Goal: Task Accomplishment & Management: Complete application form

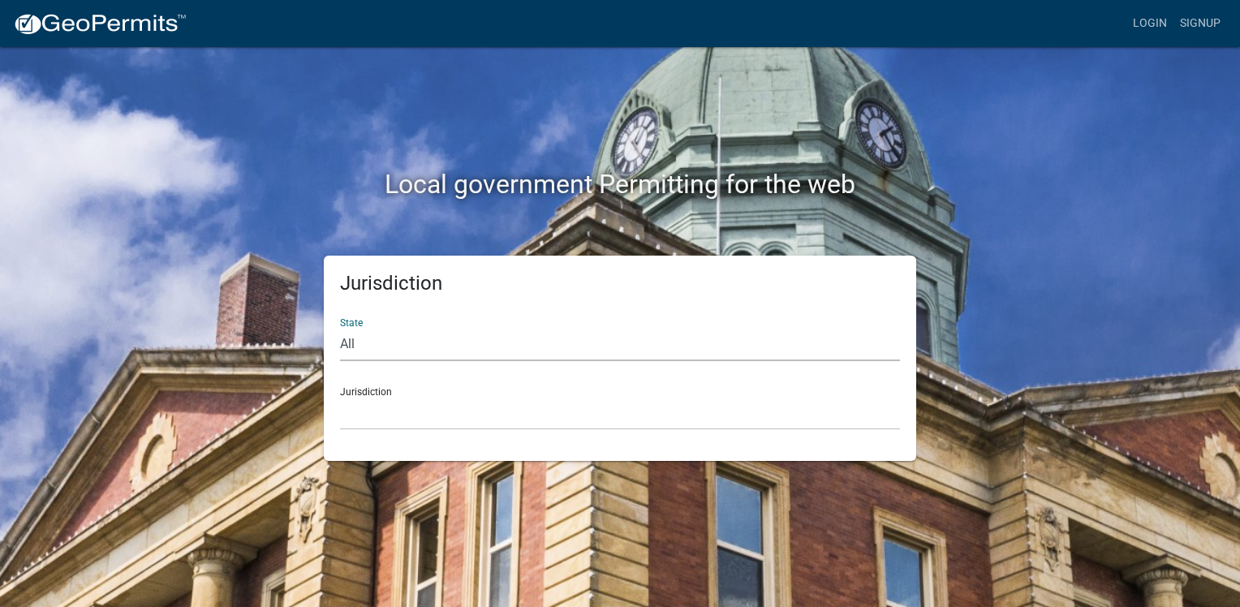
click at [383, 339] on select "All [US_STATE] [US_STATE] [US_STATE] [US_STATE] [US_STATE] [US_STATE] [US_STATE…" at bounding box center [620, 344] width 560 height 33
select select "[US_STATE]"
click at [340, 328] on select "All [US_STATE] [US_STATE] [US_STATE] [US_STATE] [US_STATE] [US_STATE] [US_STATE…" at bounding box center [620, 344] width 560 height 33
click at [394, 410] on select "City of [GEOGRAPHIC_DATA], [US_STATE] City of [GEOGRAPHIC_DATA], [US_STATE] Cit…" at bounding box center [620, 413] width 560 height 33
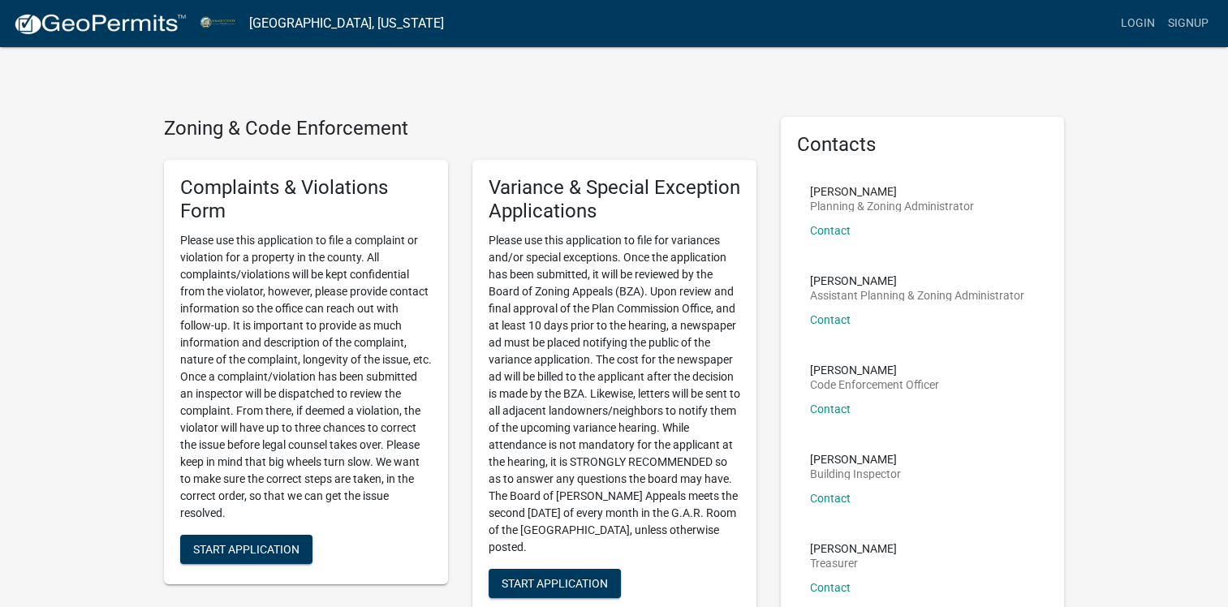
scroll to position [216, 0]
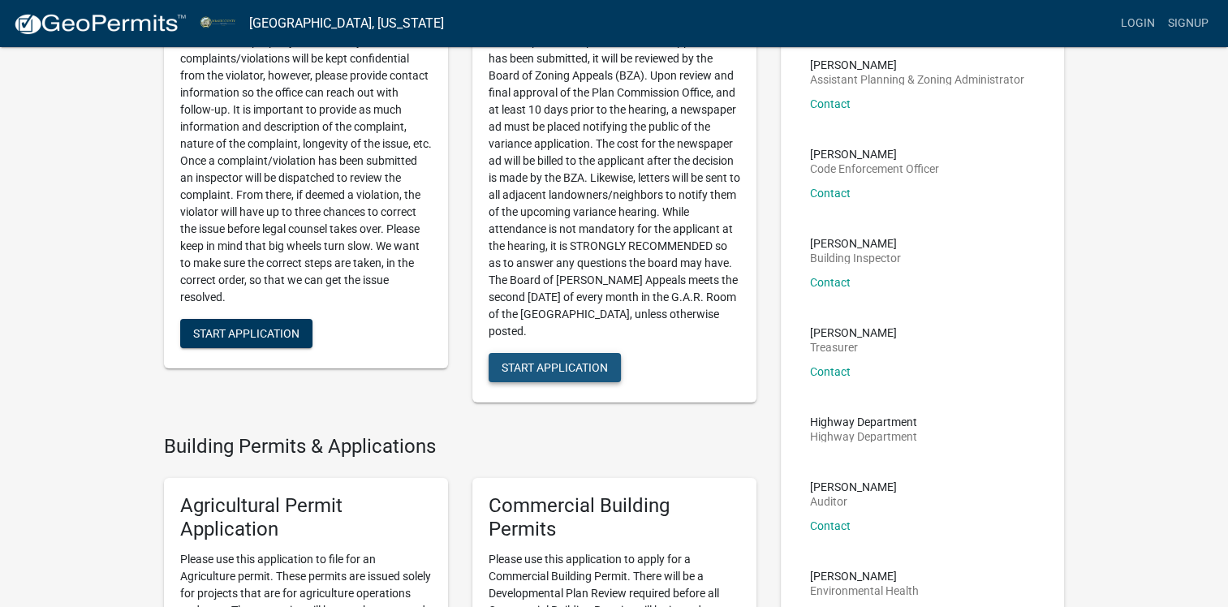
click at [548, 361] on span "Start Application" at bounding box center [555, 367] width 106 height 13
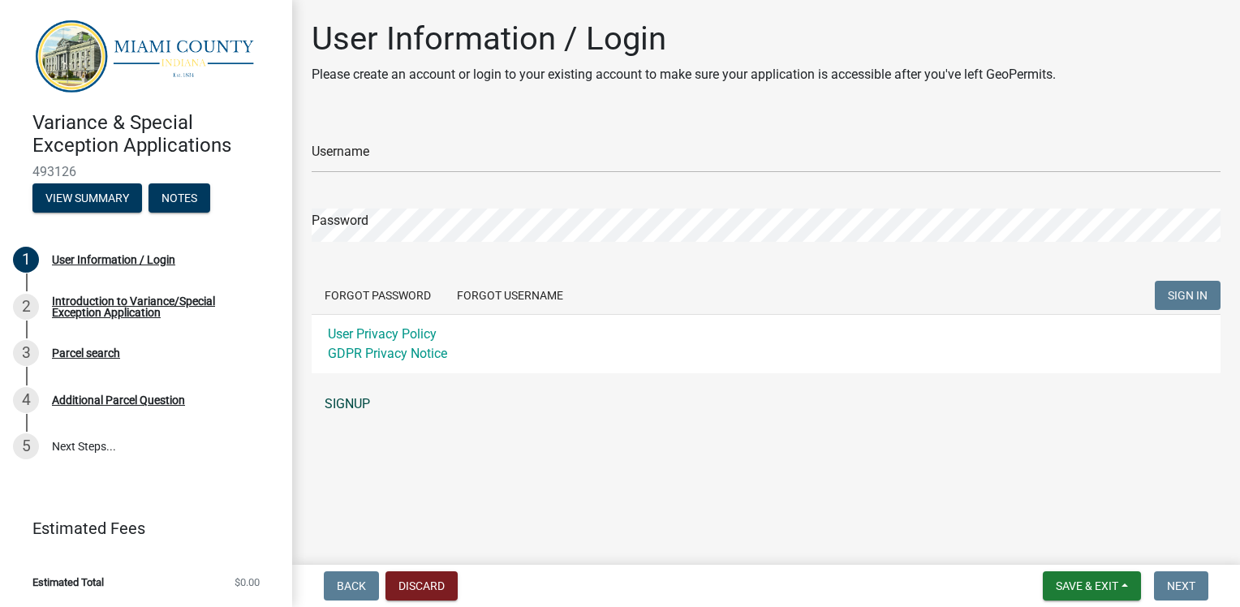
click at [356, 404] on link "SIGNUP" at bounding box center [766, 404] width 909 height 32
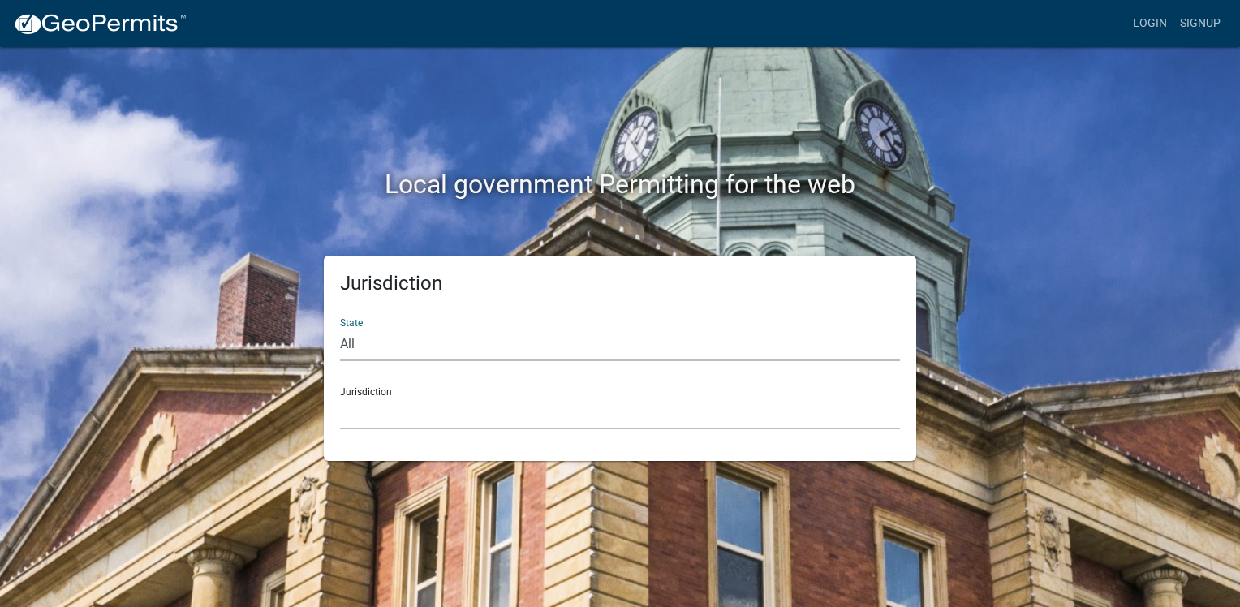
click at [396, 339] on select "All [US_STATE] [US_STATE] [US_STATE] [US_STATE] [US_STATE] [US_STATE] [US_STATE…" at bounding box center [620, 344] width 560 height 33
select select "[US_STATE]"
click at [340, 328] on select "All [US_STATE] [US_STATE] [US_STATE] [US_STATE] [US_STATE] [US_STATE] [US_STATE…" at bounding box center [620, 344] width 560 height 33
click at [390, 430] on div "Jurisdiction State All [US_STATE] [US_STATE] [US_STATE] [US_STATE] [US_STATE] […" at bounding box center [620, 358] width 592 height 205
click at [392, 424] on select "City of [GEOGRAPHIC_DATA], [US_STATE] City of [GEOGRAPHIC_DATA], [US_STATE] Cit…" at bounding box center [620, 413] width 560 height 33
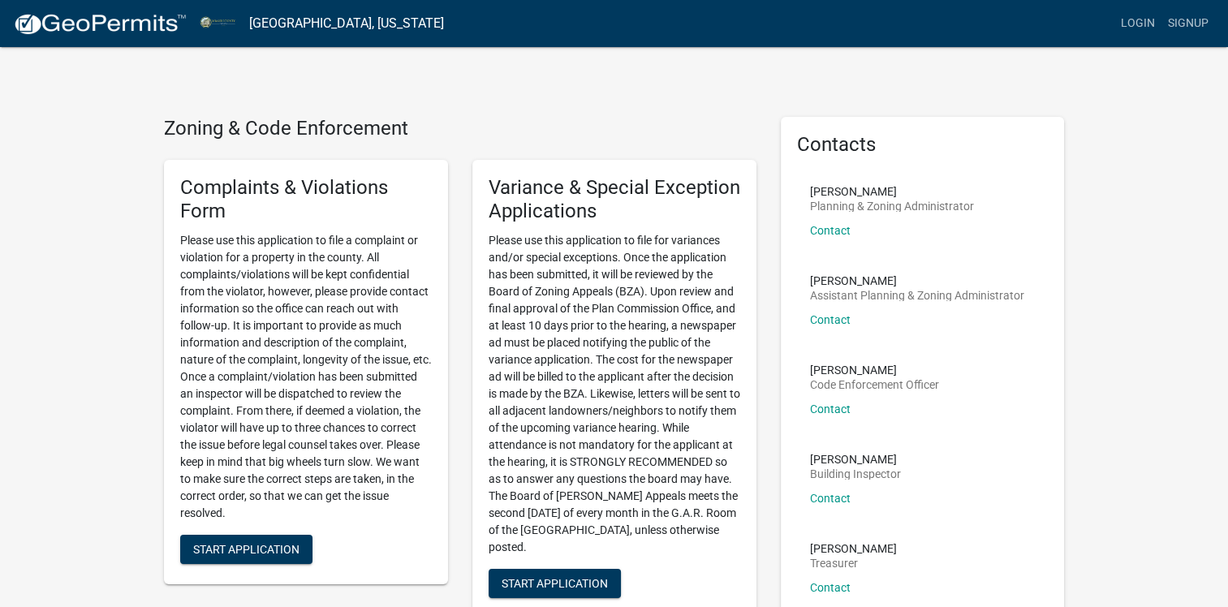
scroll to position [216, 0]
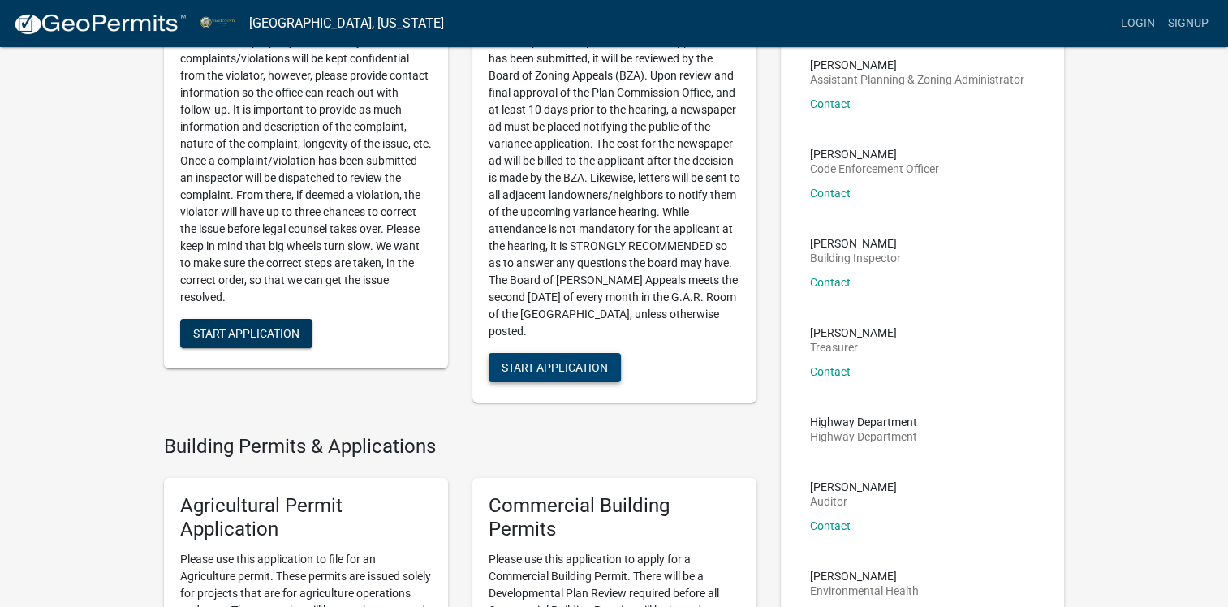
click at [580, 364] on span "Start Application" at bounding box center [555, 367] width 106 height 13
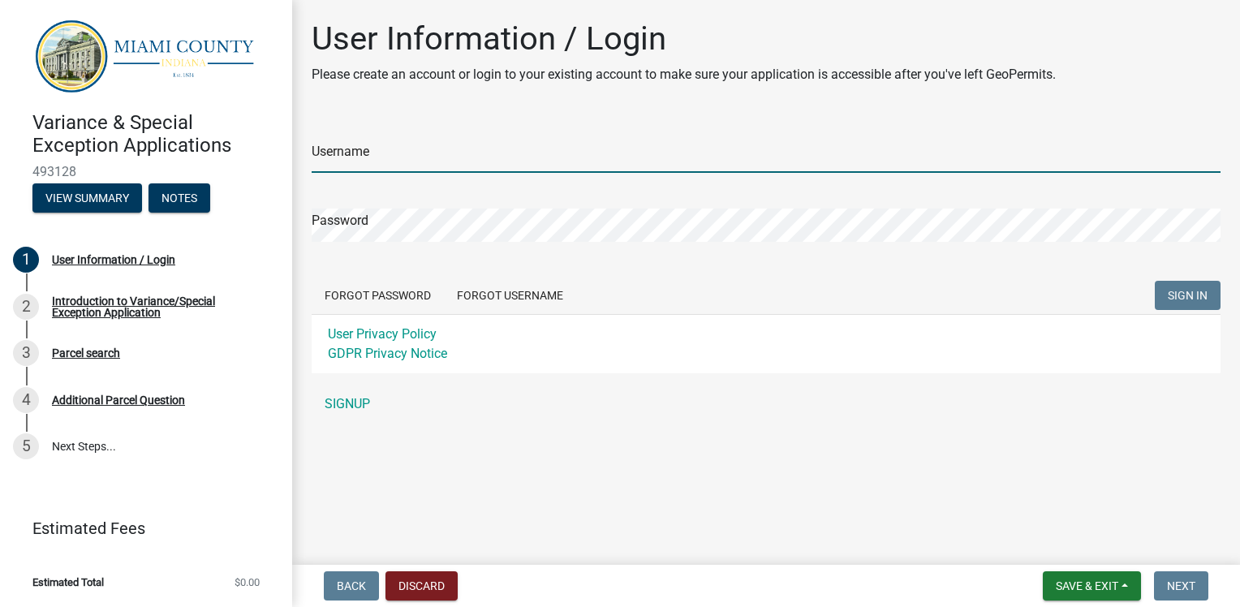
click at [416, 161] on input "Username" at bounding box center [766, 156] width 909 height 33
type input "aspahr"
